Goal: Task Accomplishment & Management: Use online tool/utility

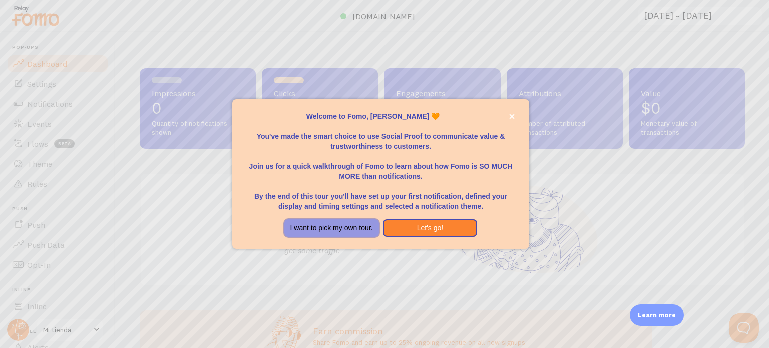
click at [363, 225] on button "I want to pick my own tour." at bounding box center [331, 228] width 95 height 18
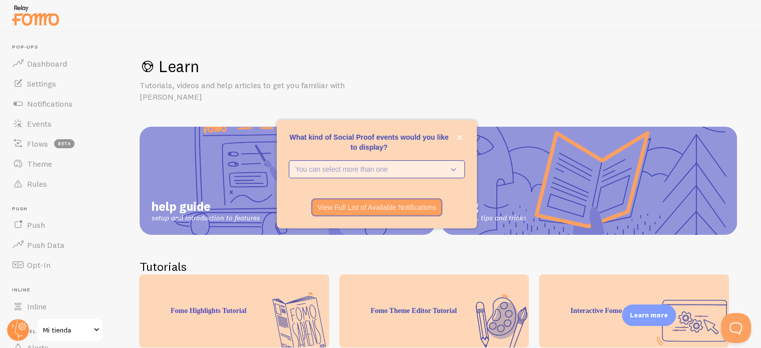
click at [382, 167] on p "You can select more than one" at bounding box center [369, 169] width 149 height 10
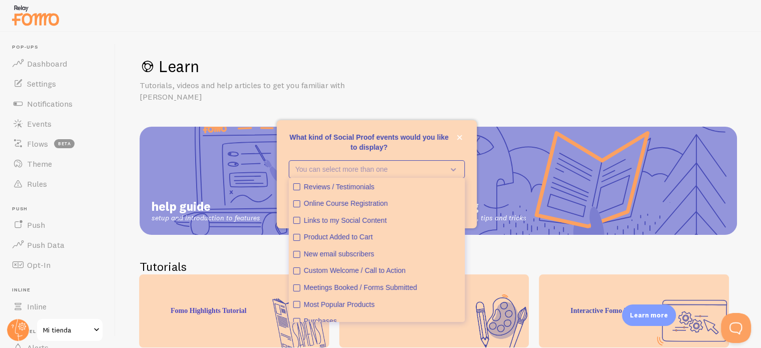
click at [417, 154] on div "What kind of Social Proof events would you like to display?" at bounding box center [377, 156] width 200 height 8
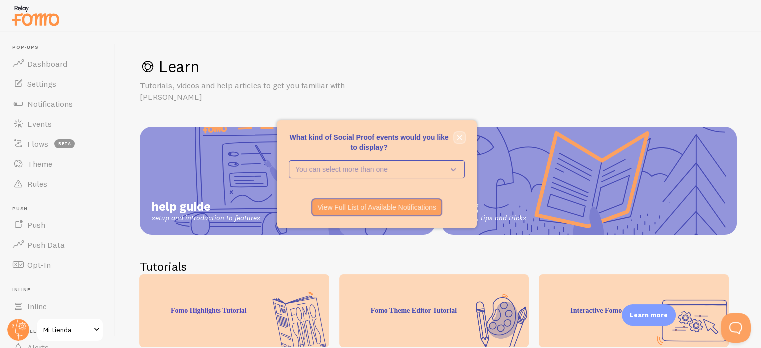
click at [463, 141] on button "close," at bounding box center [460, 137] width 11 height 11
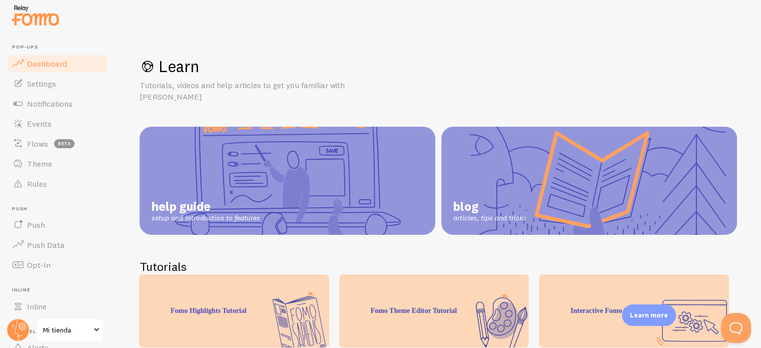
click at [63, 66] on span "Dashboard" at bounding box center [47, 64] width 40 height 10
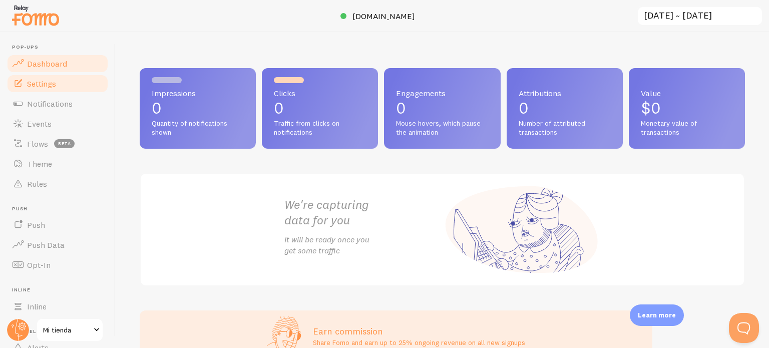
click at [55, 74] on link "Settings" at bounding box center [57, 84] width 103 height 20
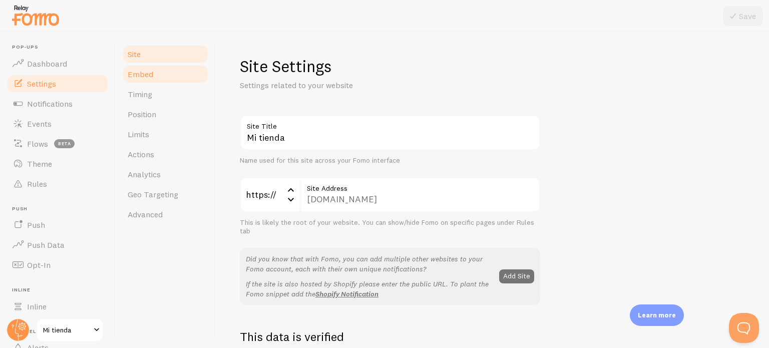
click at [157, 78] on link "Embed" at bounding box center [166, 74] width 88 height 20
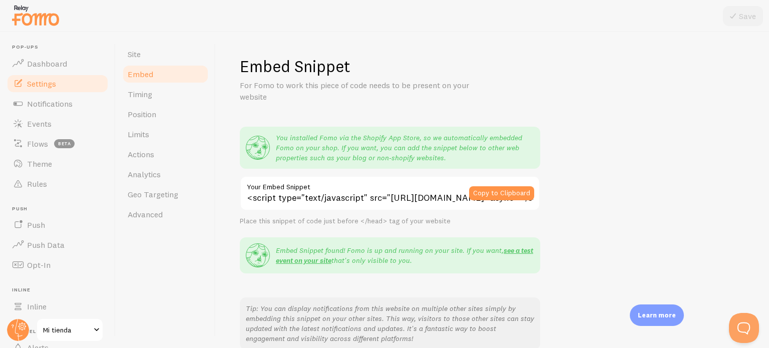
click at [157, 78] on link "Embed" at bounding box center [166, 74] width 88 height 20
click at [160, 105] on link "Position" at bounding box center [166, 114] width 88 height 20
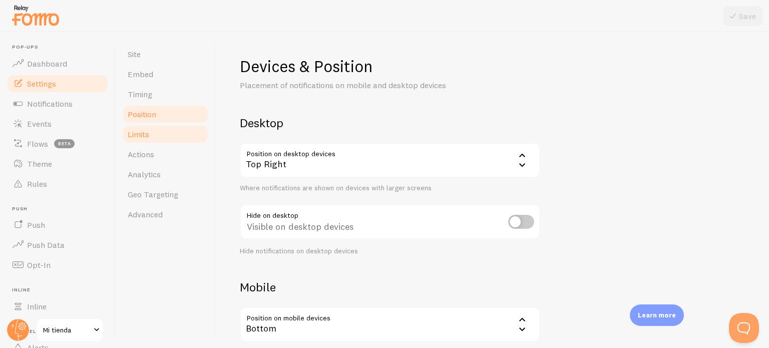
click at [160, 134] on link "Limits" at bounding box center [166, 134] width 88 height 20
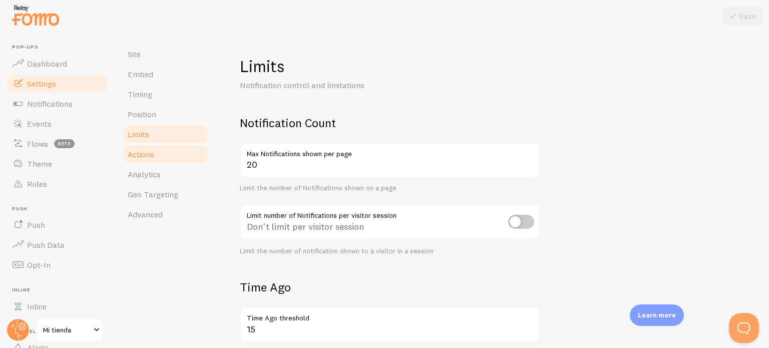
click at [158, 154] on link "Actions" at bounding box center [166, 154] width 88 height 20
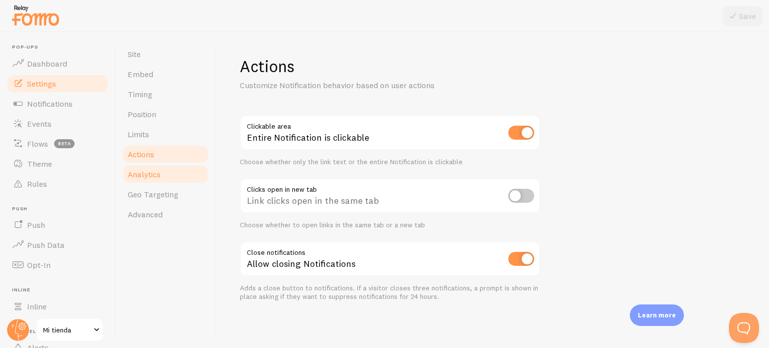
click at [160, 165] on link "Analytics" at bounding box center [166, 174] width 88 height 20
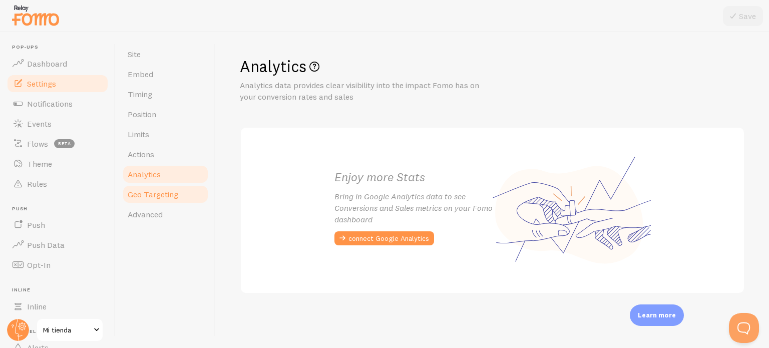
click at [167, 189] on span "Geo Targeting" at bounding box center [153, 194] width 51 height 10
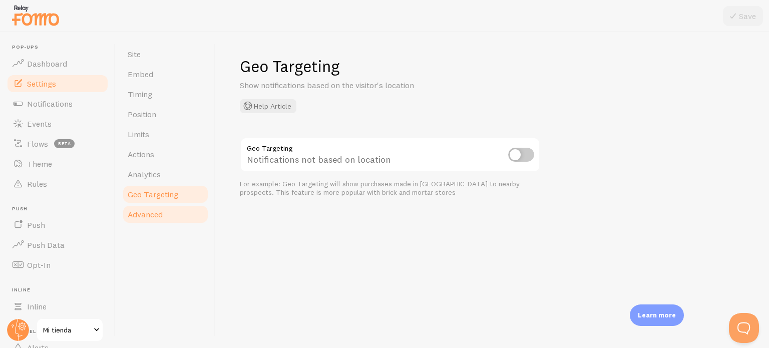
click at [155, 217] on span "Advanced" at bounding box center [145, 214] width 35 height 10
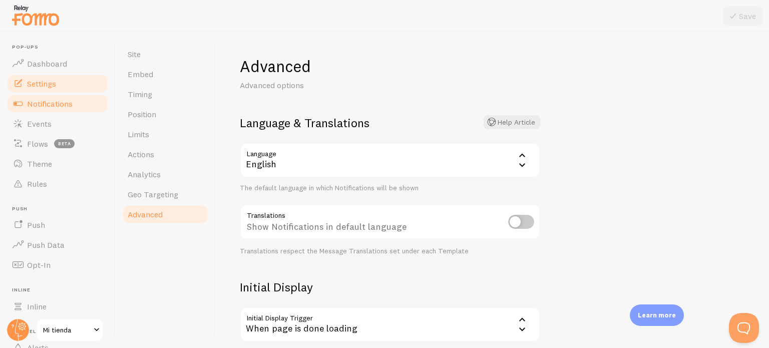
click at [64, 112] on link "Notifications" at bounding box center [57, 104] width 103 height 20
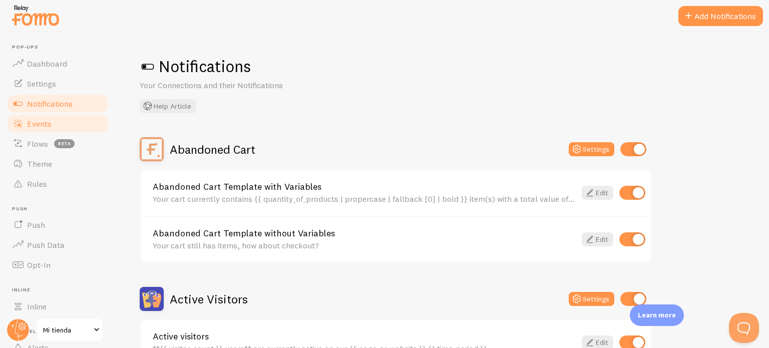
click at [70, 124] on link "Events" at bounding box center [57, 124] width 103 height 20
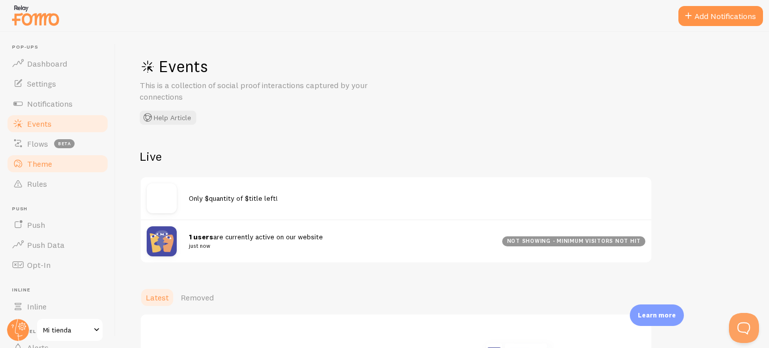
click at [53, 165] on link "Theme" at bounding box center [57, 164] width 103 height 20
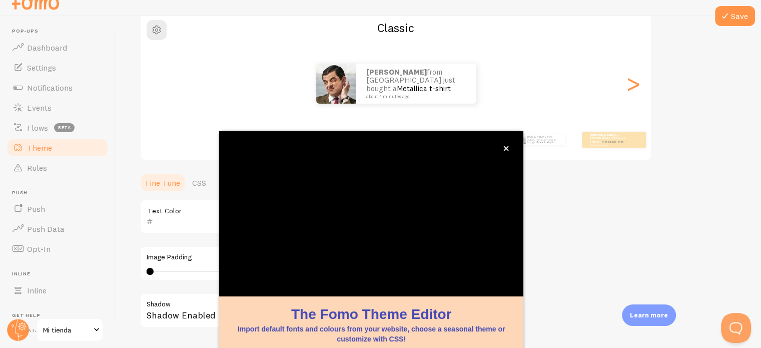
scroll to position [94, 0]
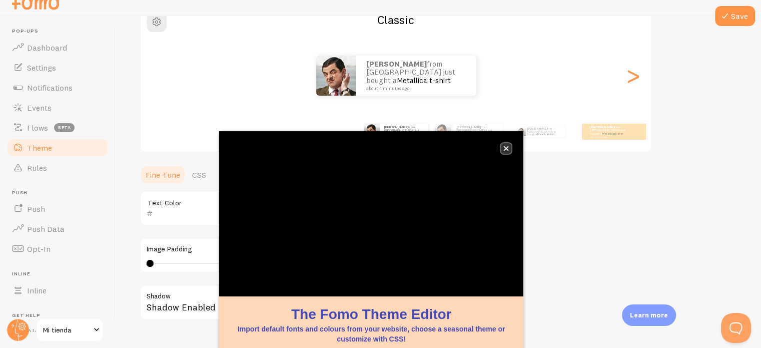
click at [505, 149] on icon "close," at bounding box center [507, 149] width 6 height 6
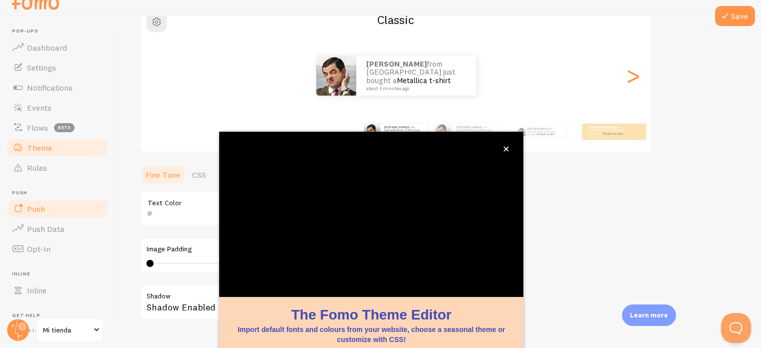
click at [44, 212] on span "Push" at bounding box center [36, 209] width 18 height 10
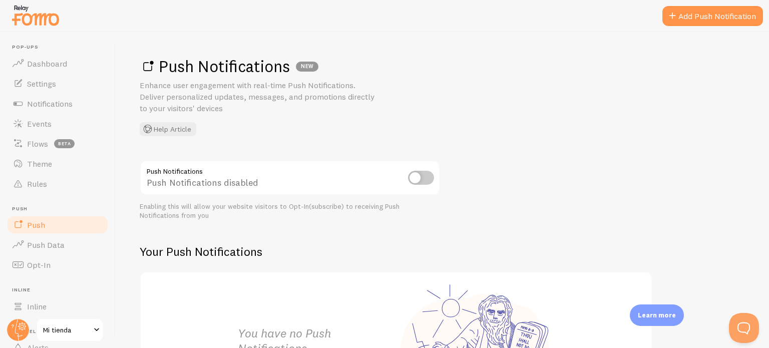
scroll to position [36, 0]
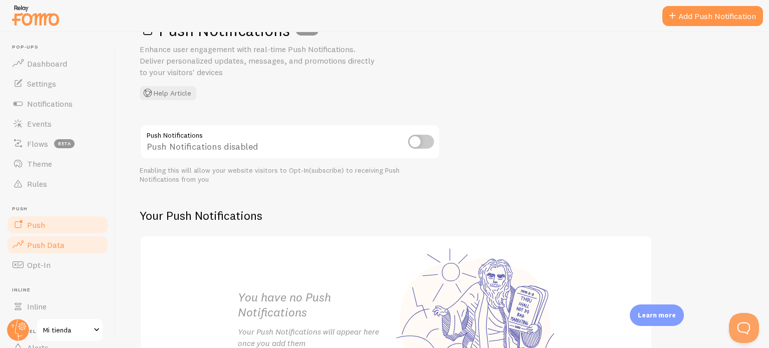
click at [60, 246] on span "Push Data" at bounding box center [46, 245] width 38 height 10
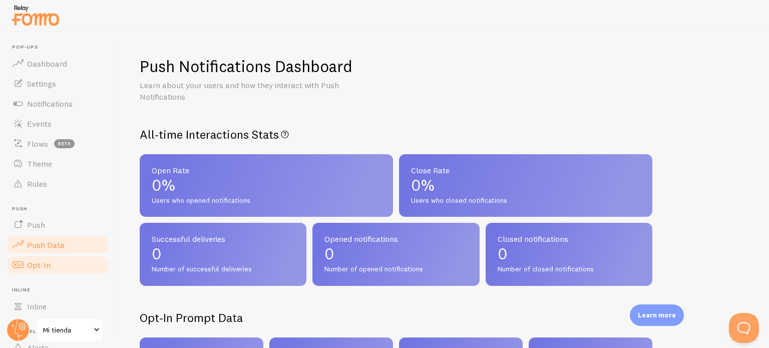
click at [54, 267] on link "Opt-In" at bounding box center [57, 265] width 103 height 20
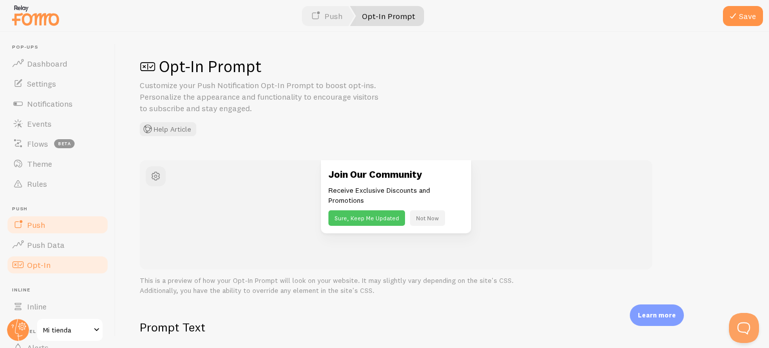
click at [66, 224] on link "Push" at bounding box center [57, 225] width 103 height 20
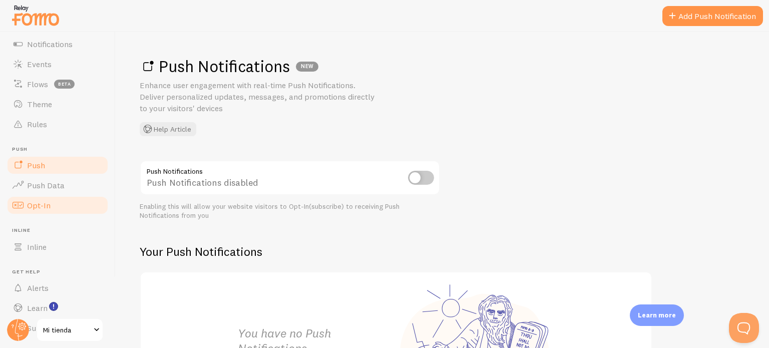
scroll to position [86, 0]
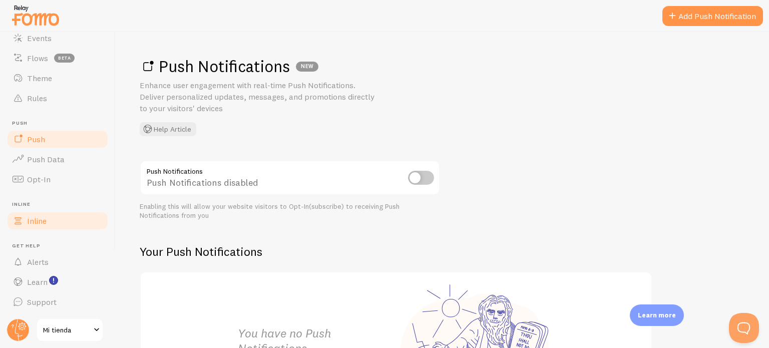
click at [54, 216] on link "Inline" at bounding box center [57, 221] width 103 height 20
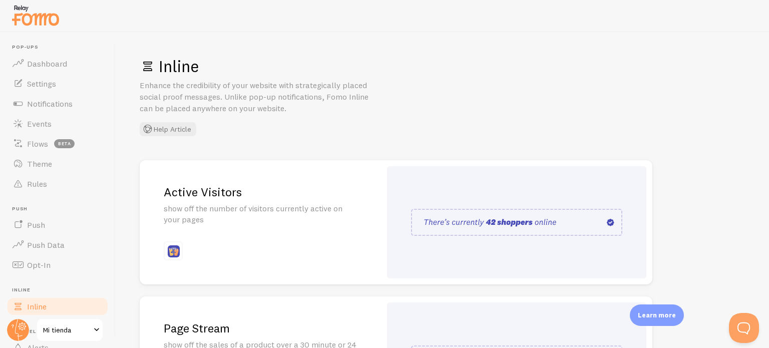
scroll to position [20, 0]
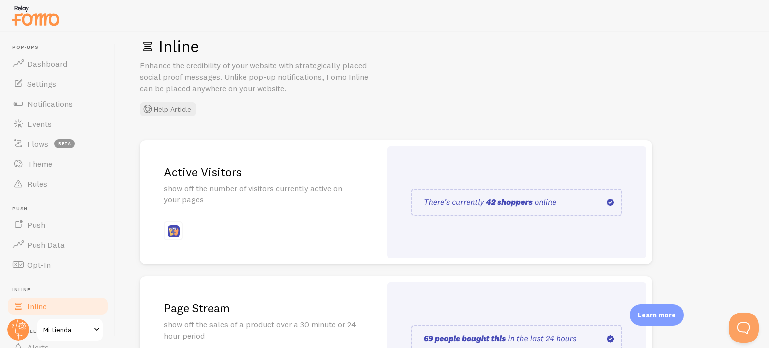
click at [531, 195] on img at bounding box center [516, 202] width 211 height 27
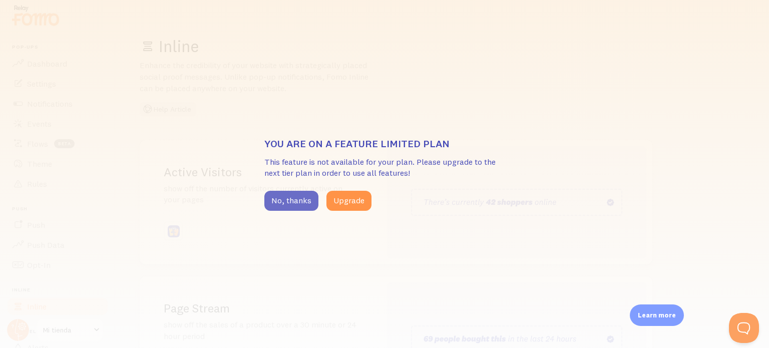
click at [296, 203] on button "No, thanks" at bounding box center [291, 201] width 54 height 20
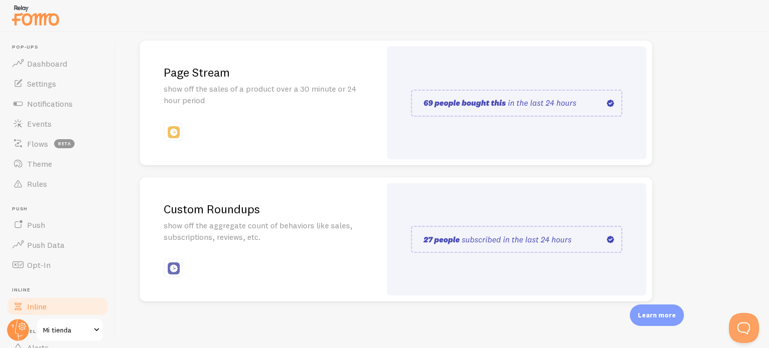
scroll to position [257, 0]
